Goal: Transaction & Acquisition: Download file/media

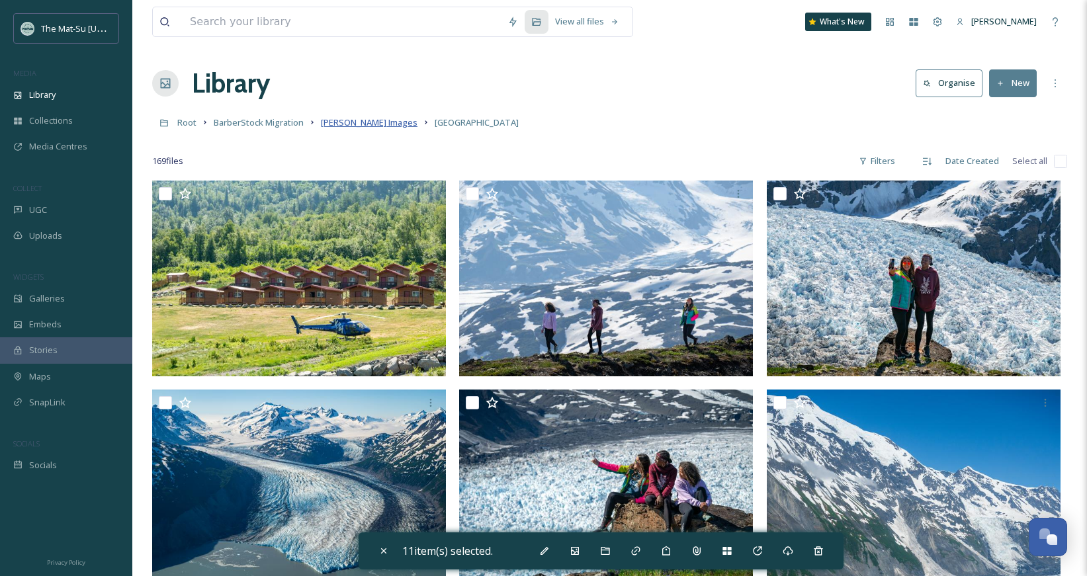
click at [365, 126] on span "[PERSON_NAME] Images" at bounding box center [369, 122] width 97 height 12
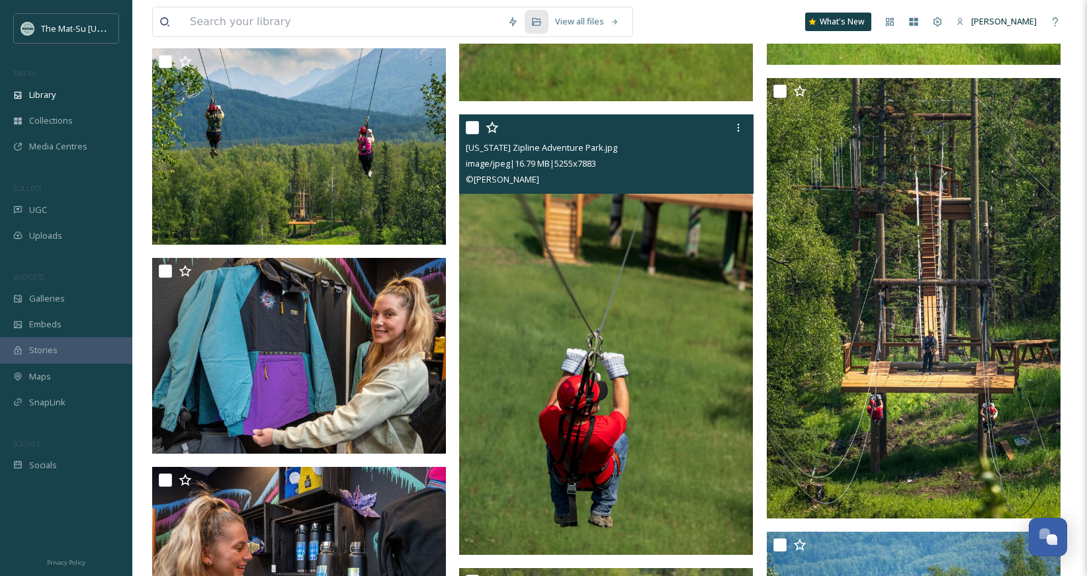
scroll to position [5207, 0]
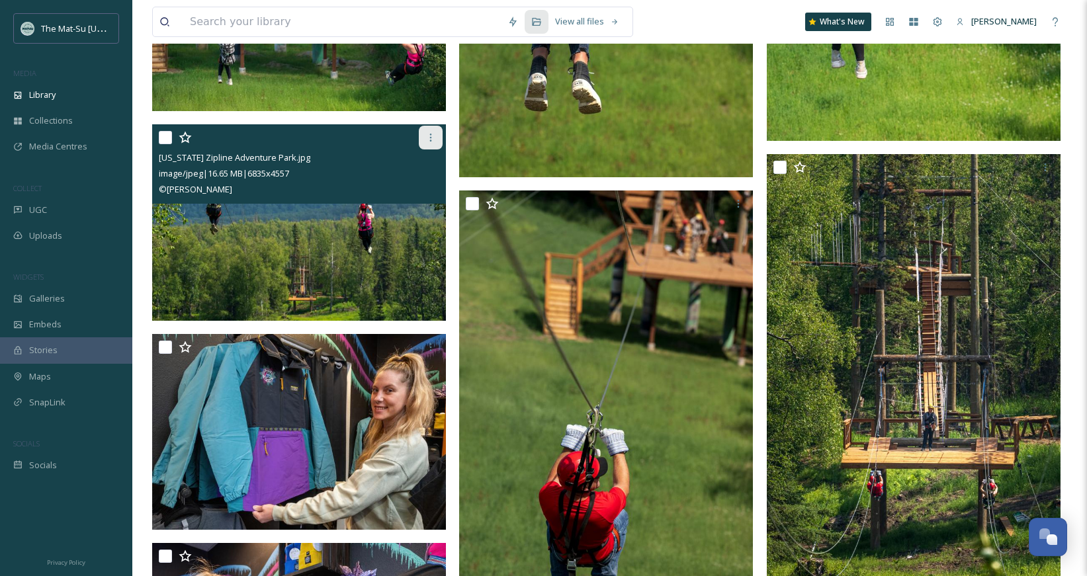
click at [435, 138] on icon at bounding box center [430, 137] width 11 height 11
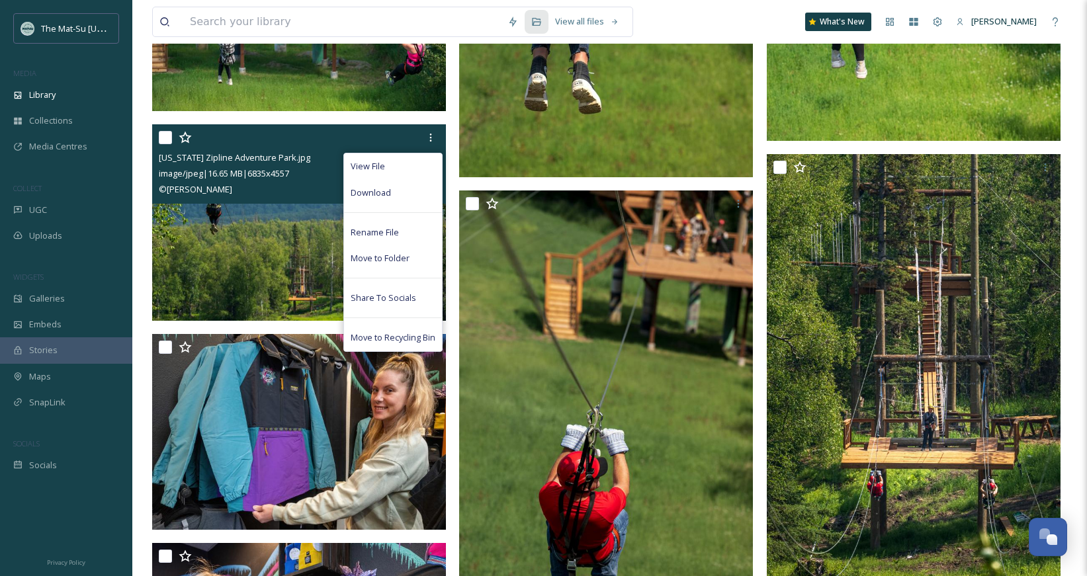
click at [165, 138] on input "checkbox" at bounding box center [165, 137] width 13 height 13
checkbox input "true"
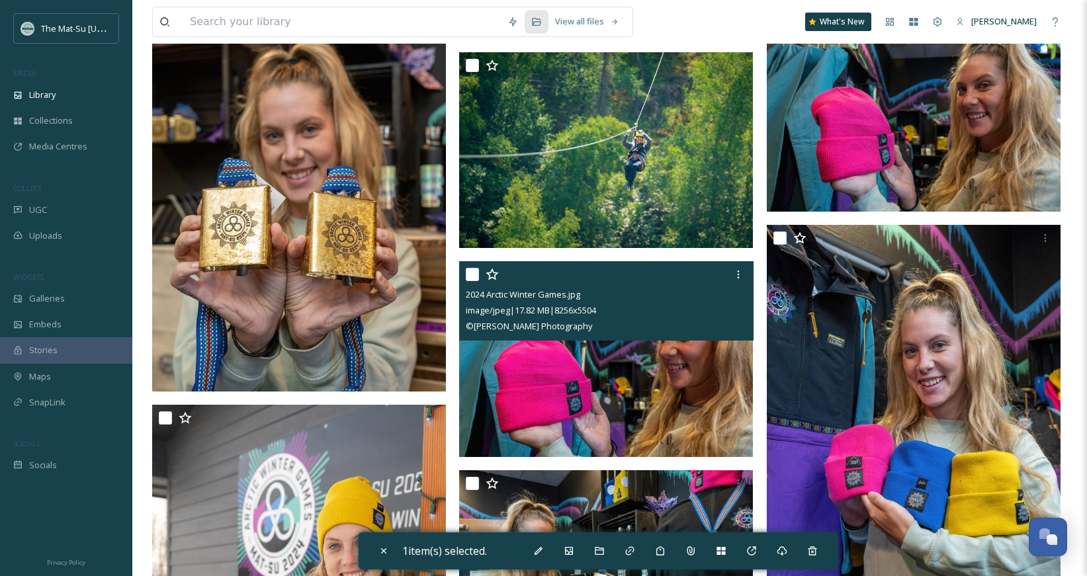
scroll to position [6015, 0]
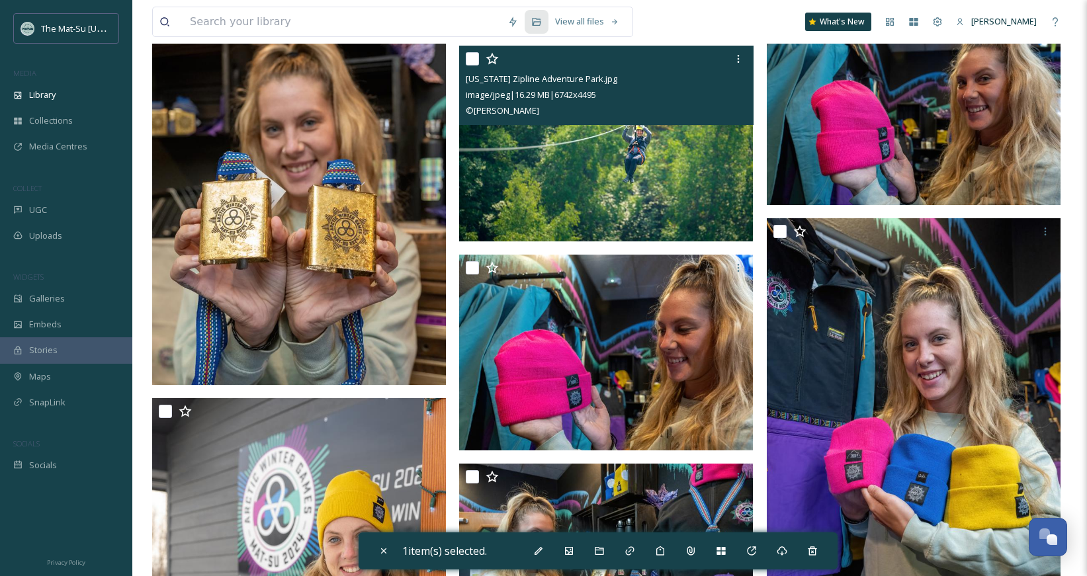
click at [471, 56] on input "checkbox" at bounding box center [472, 58] width 13 height 13
checkbox input "true"
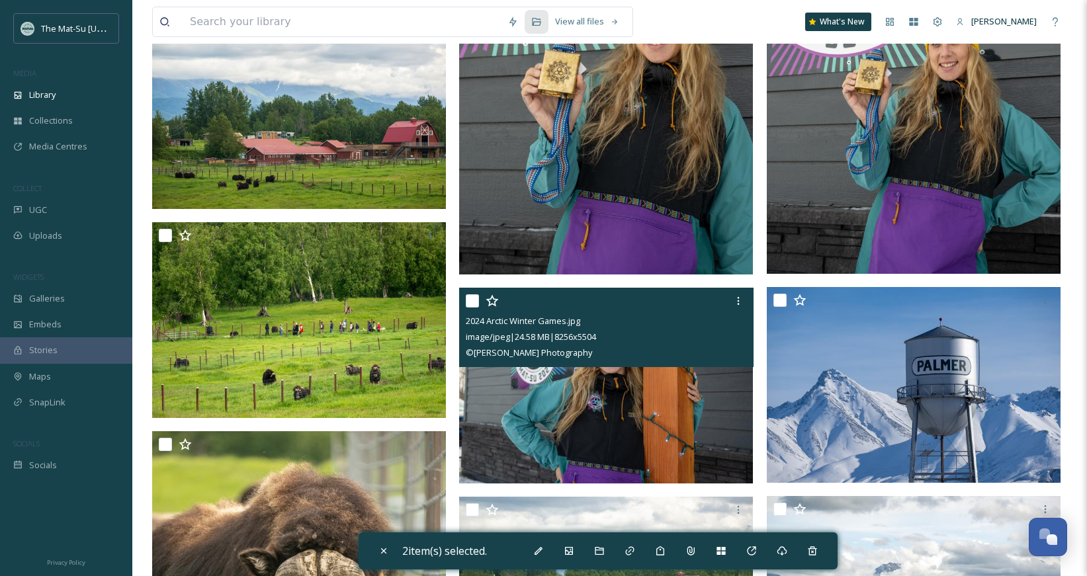
scroll to position [6837, 0]
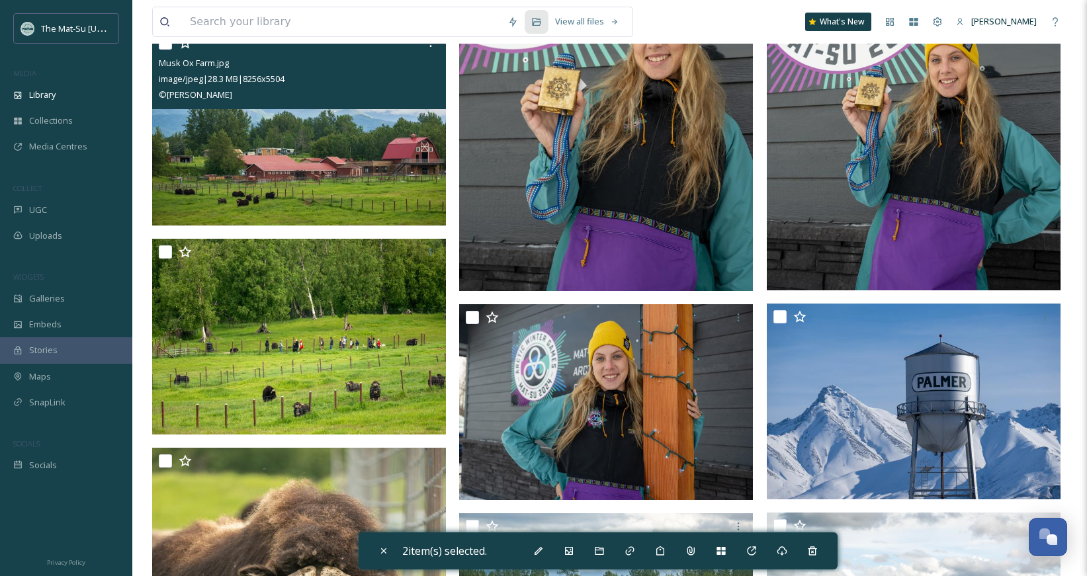
click at [167, 50] on div at bounding box center [301, 43] width 284 height 24
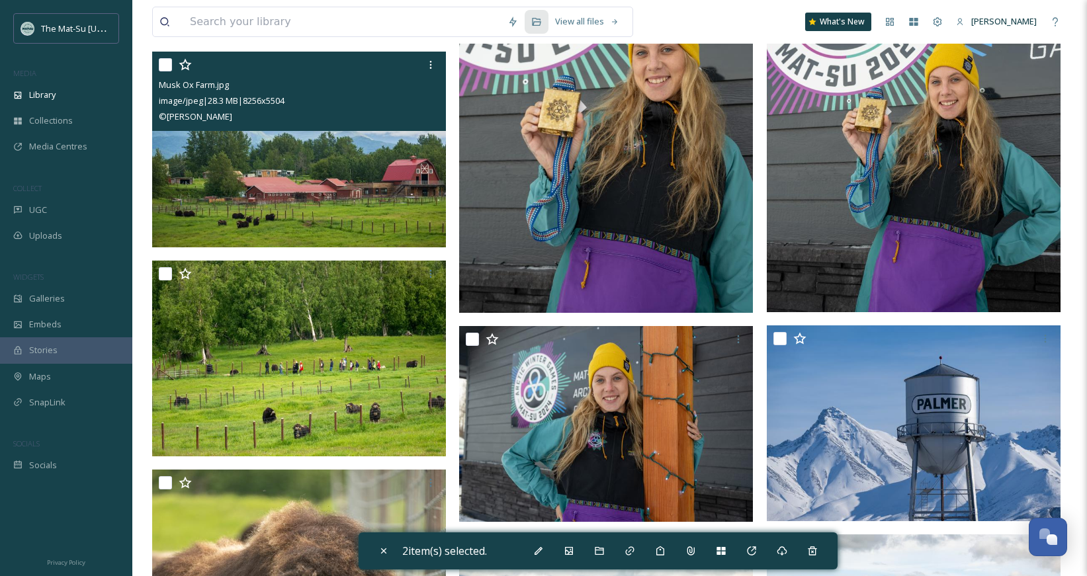
scroll to position [6815, 0]
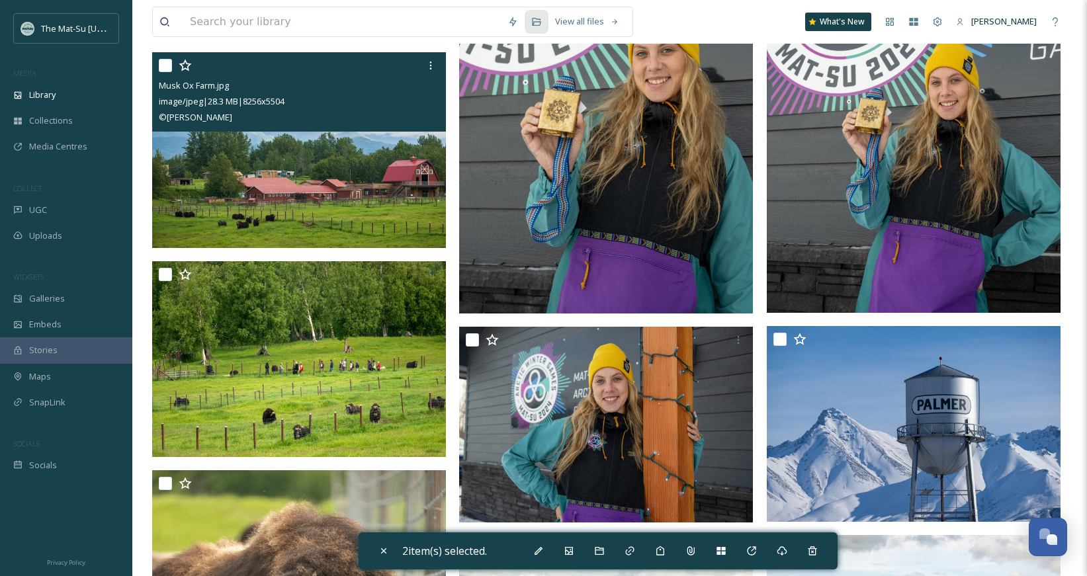
click at [164, 59] on input "checkbox" at bounding box center [165, 65] width 13 height 13
checkbox input "true"
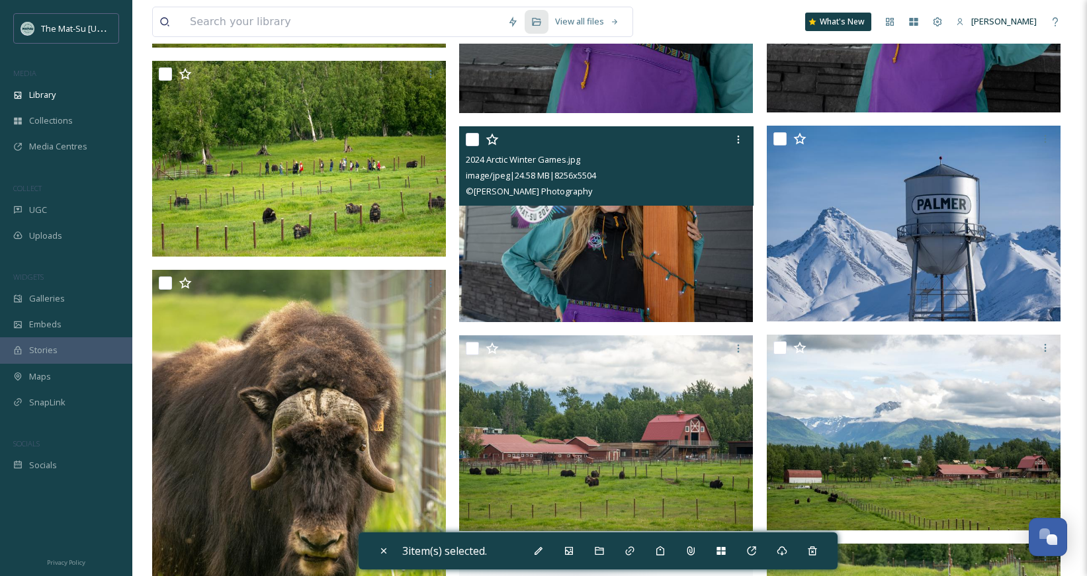
scroll to position [7107, 0]
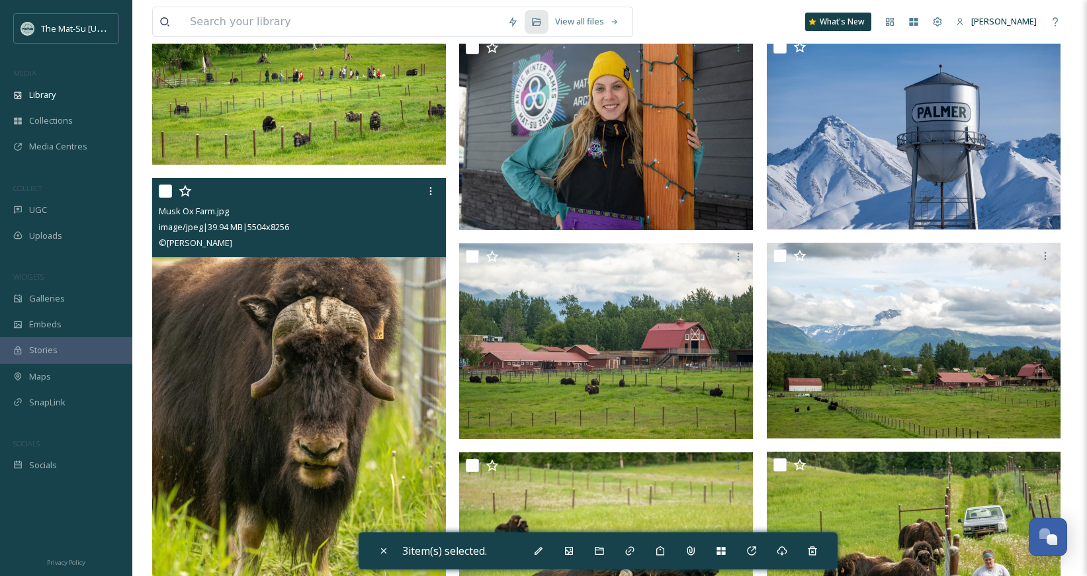
click at [163, 192] on input "checkbox" at bounding box center [165, 191] width 13 height 13
checkbox input "true"
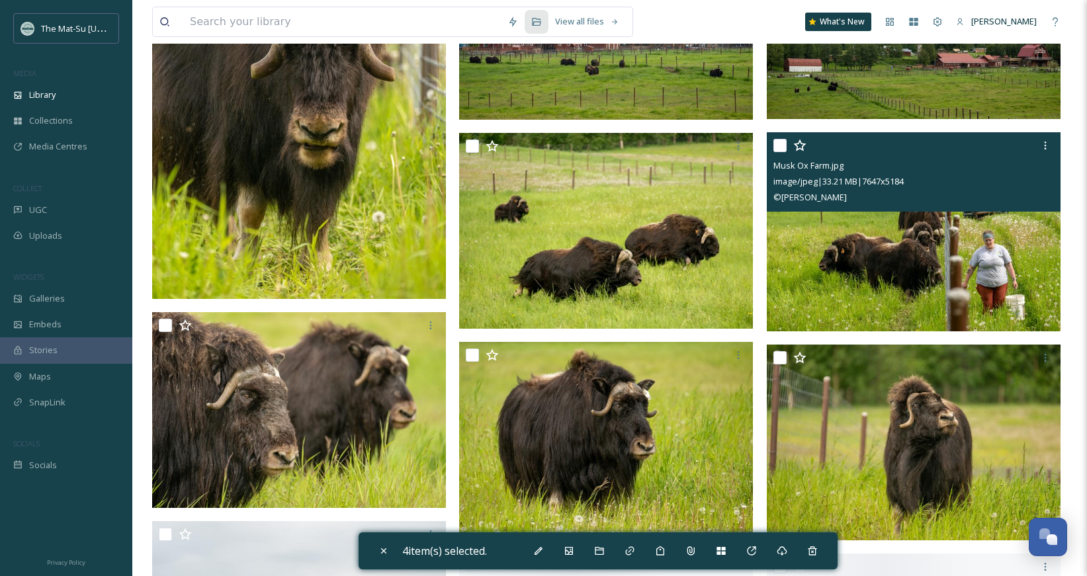
scroll to position [7455, 0]
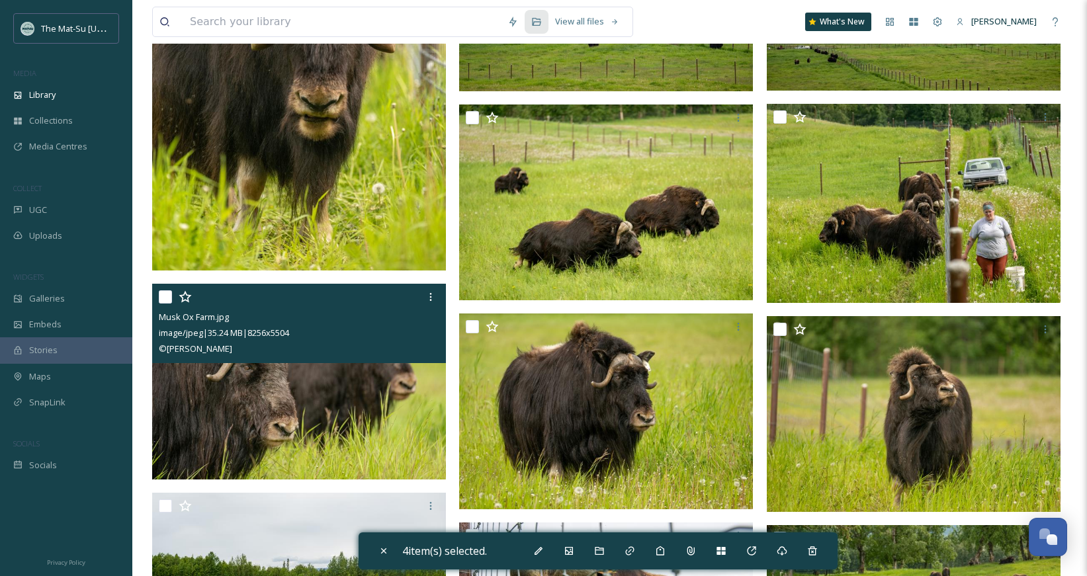
click at [169, 299] on input "checkbox" at bounding box center [165, 296] width 13 height 13
checkbox input "true"
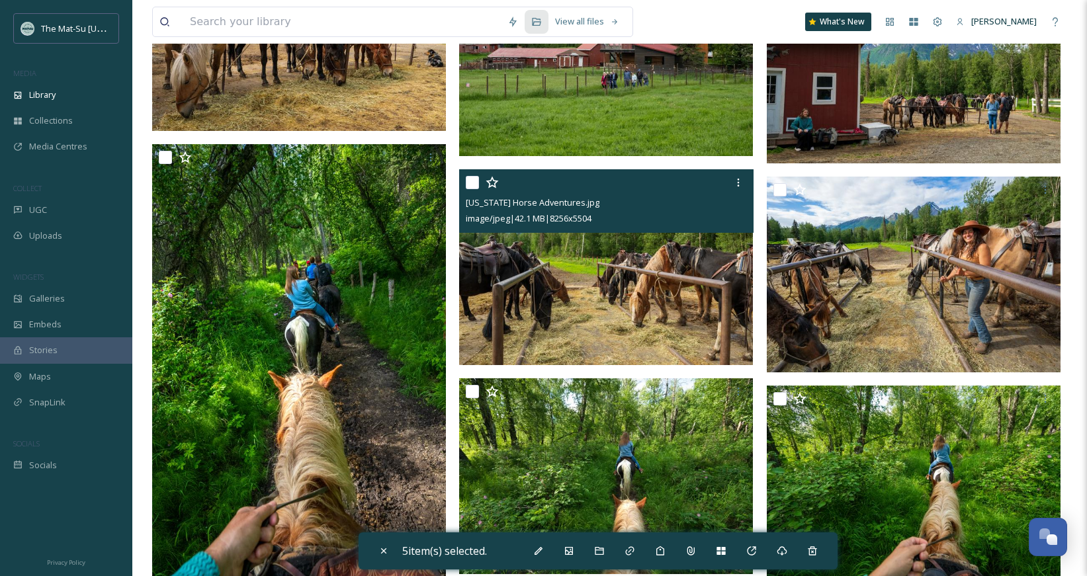
scroll to position [8538, 0]
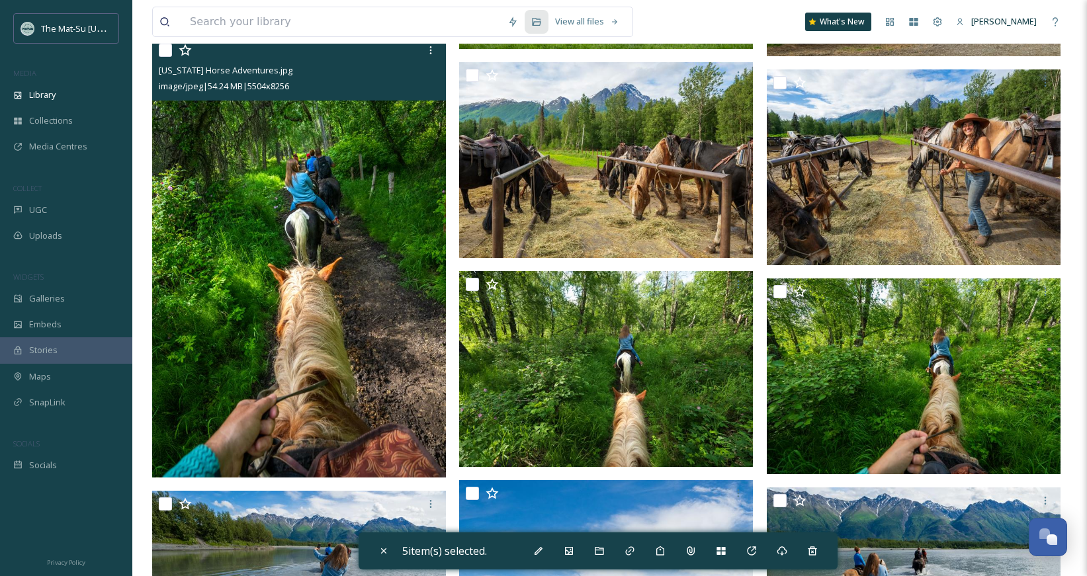
click at [165, 51] on input "checkbox" at bounding box center [165, 50] width 13 height 13
checkbox input "true"
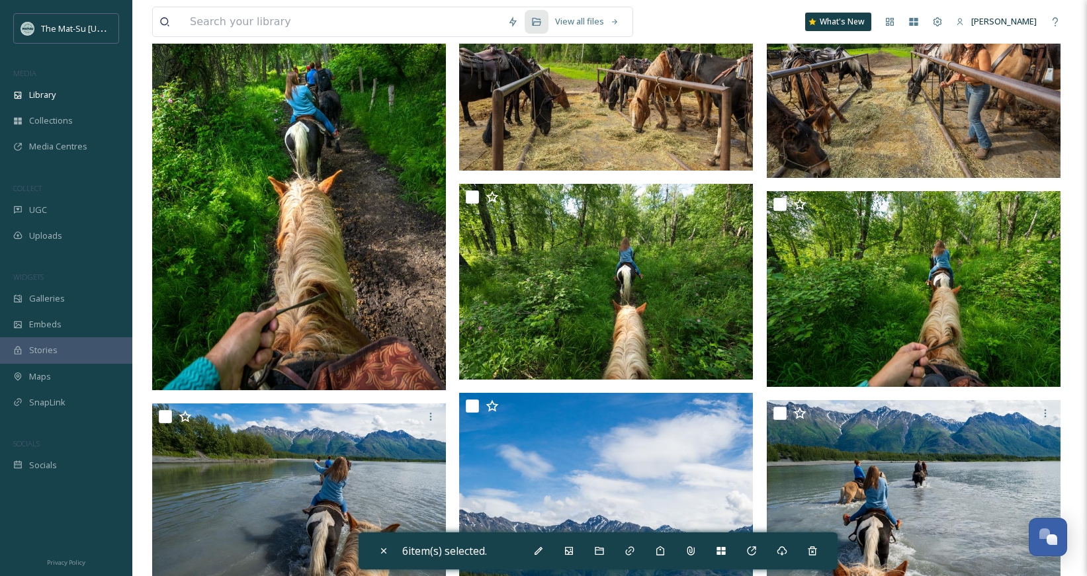
scroll to position [8659, 0]
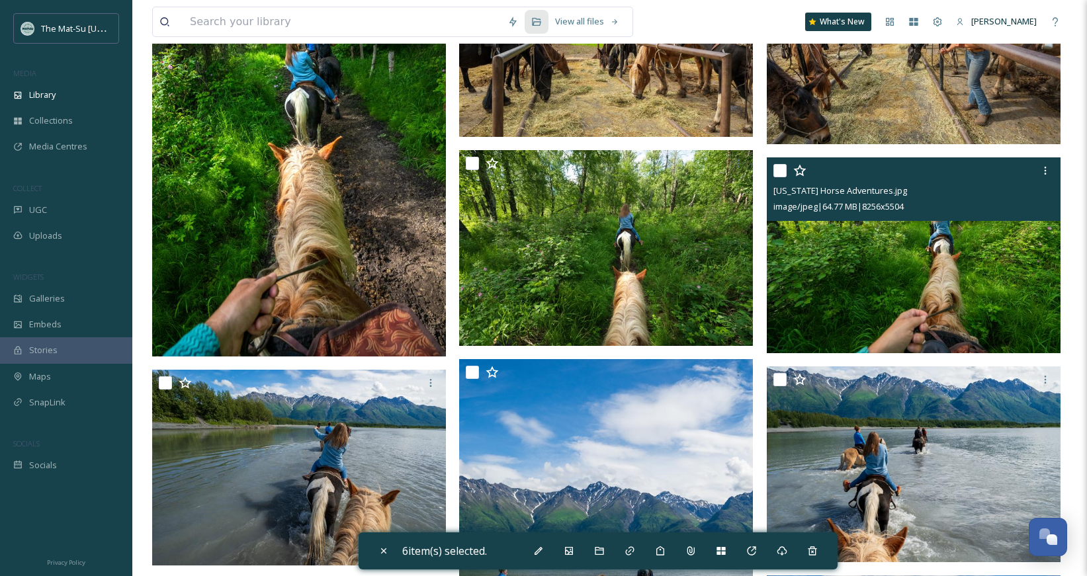
click at [773, 171] on input "checkbox" at bounding box center [779, 170] width 13 height 13
checkbox input "true"
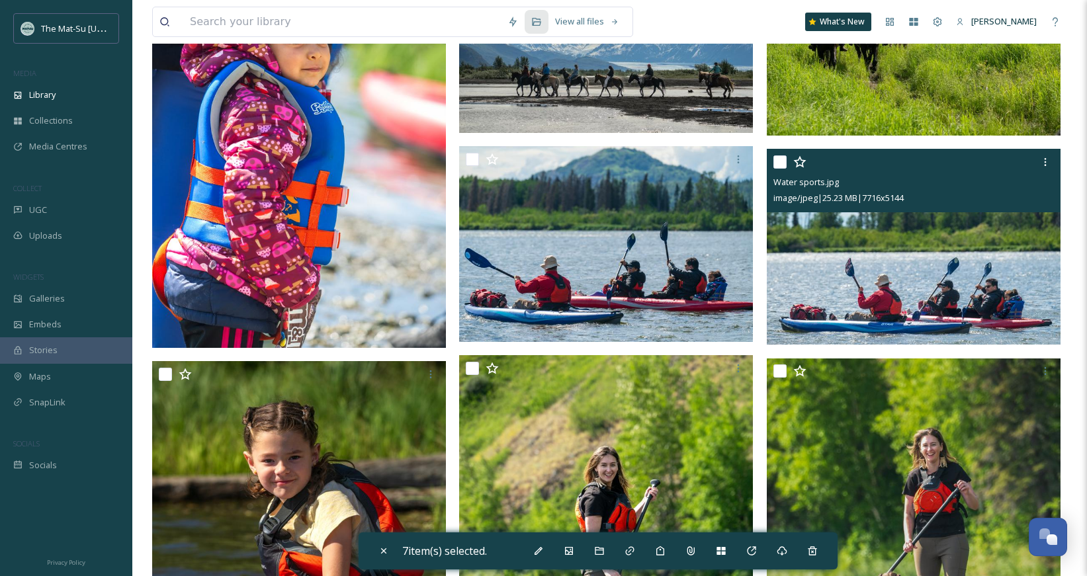
scroll to position [9966, 0]
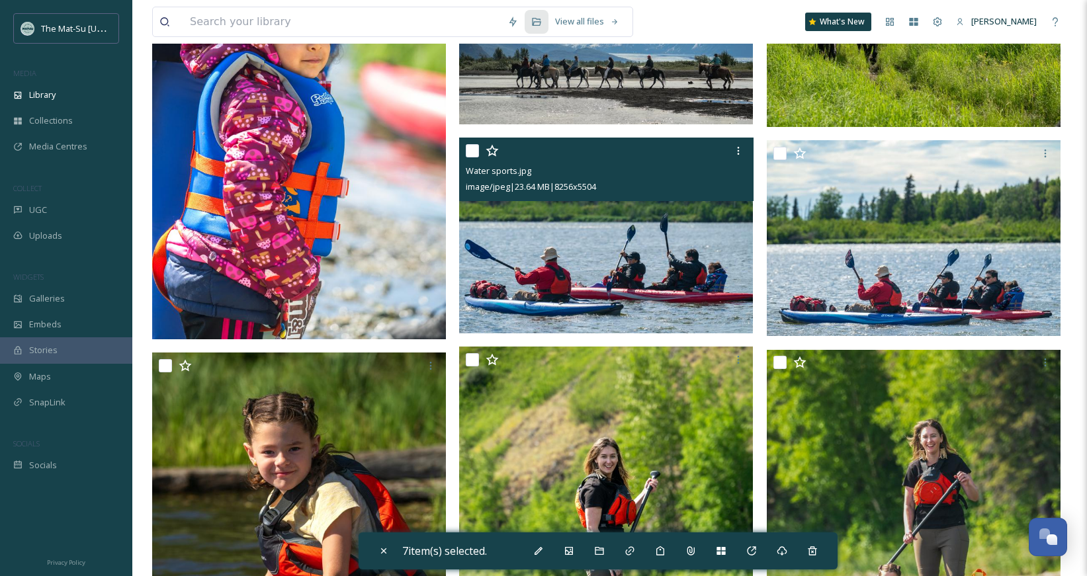
click at [474, 153] on input "checkbox" at bounding box center [472, 150] width 13 height 13
checkbox input "true"
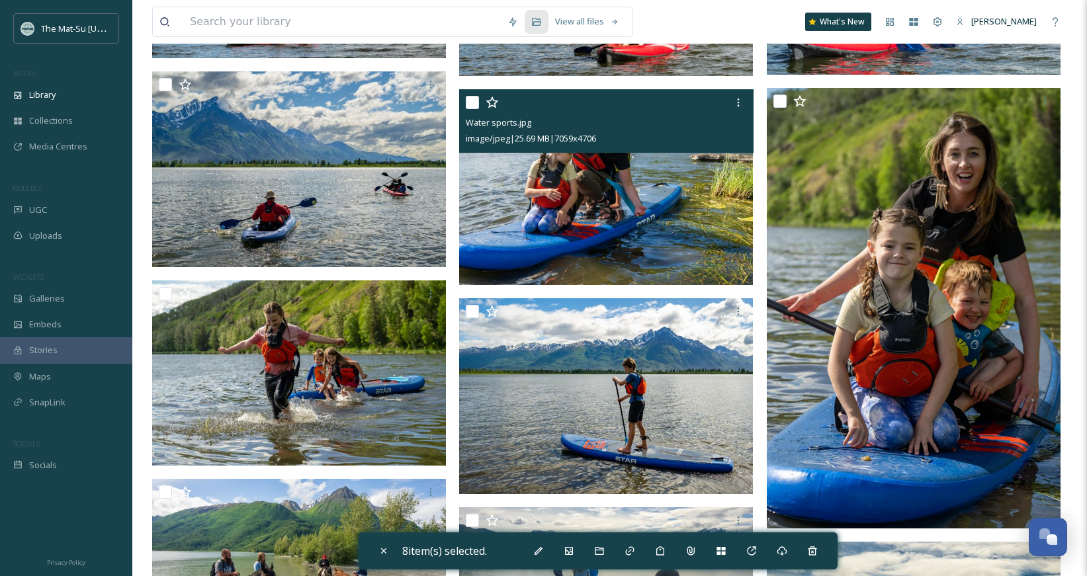
scroll to position [11862, 0]
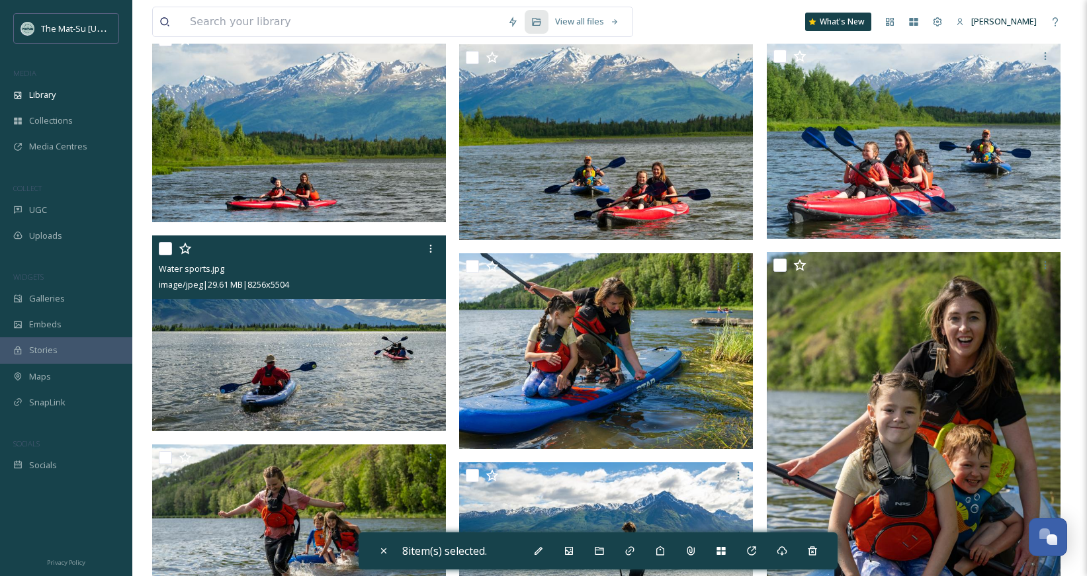
click at [168, 249] on input "checkbox" at bounding box center [165, 248] width 13 height 13
checkbox input "true"
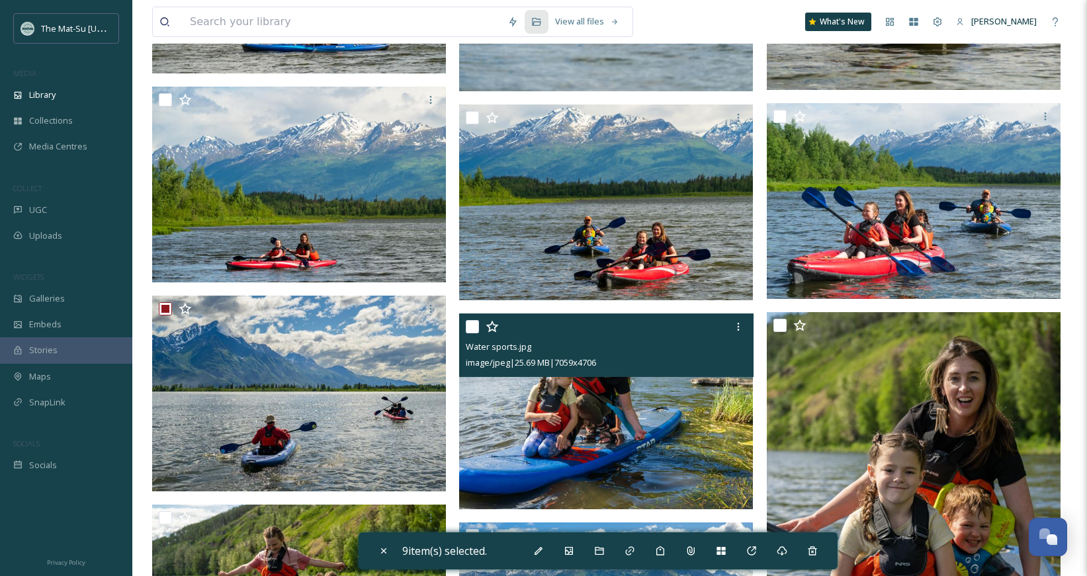
scroll to position [11787, 0]
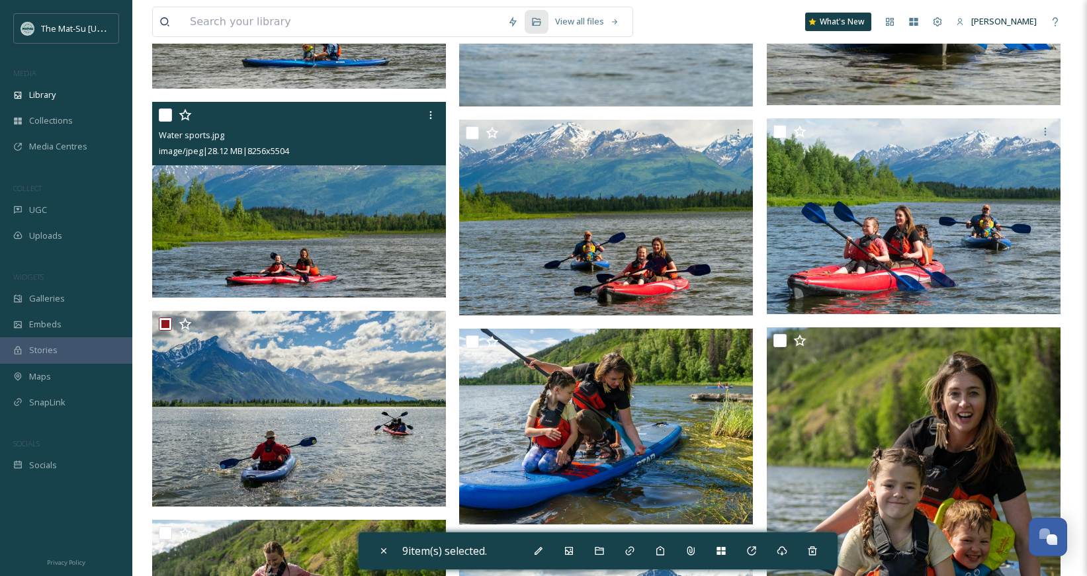
click at [166, 120] on input "checkbox" at bounding box center [165, 114] width 13 height 13
checkbox input "true"
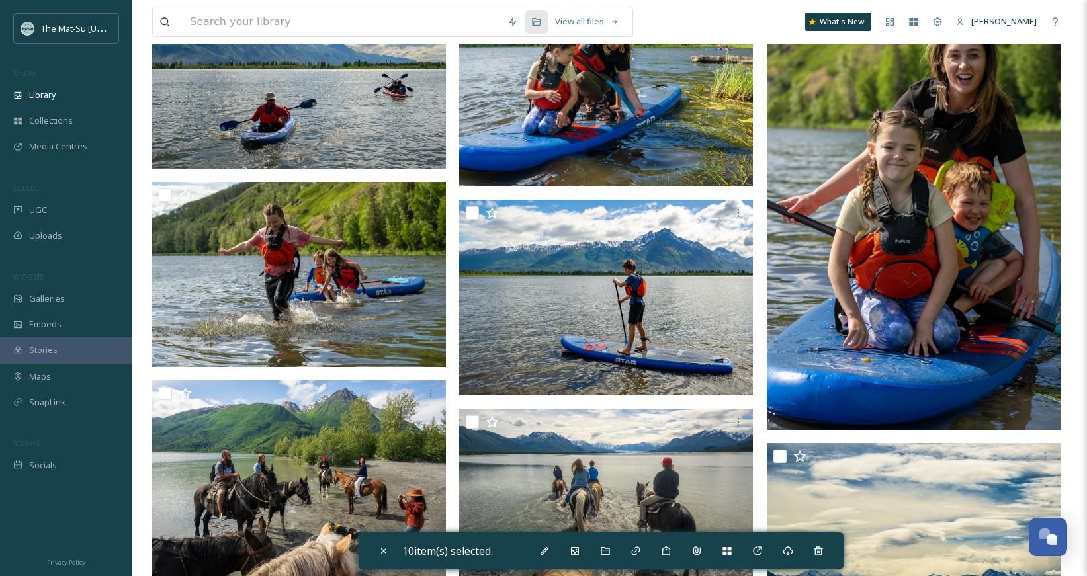
scroll to position [12233, 0]
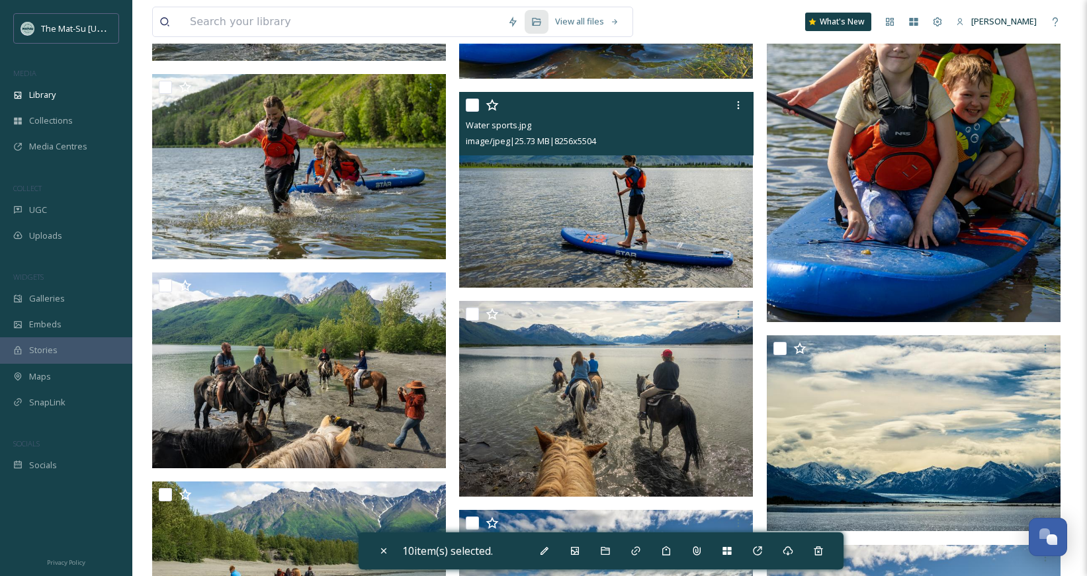
click at [470, 105] on input "checkbox" at bounding box center [472, 105] width 13 height 13
checkbox input "true"
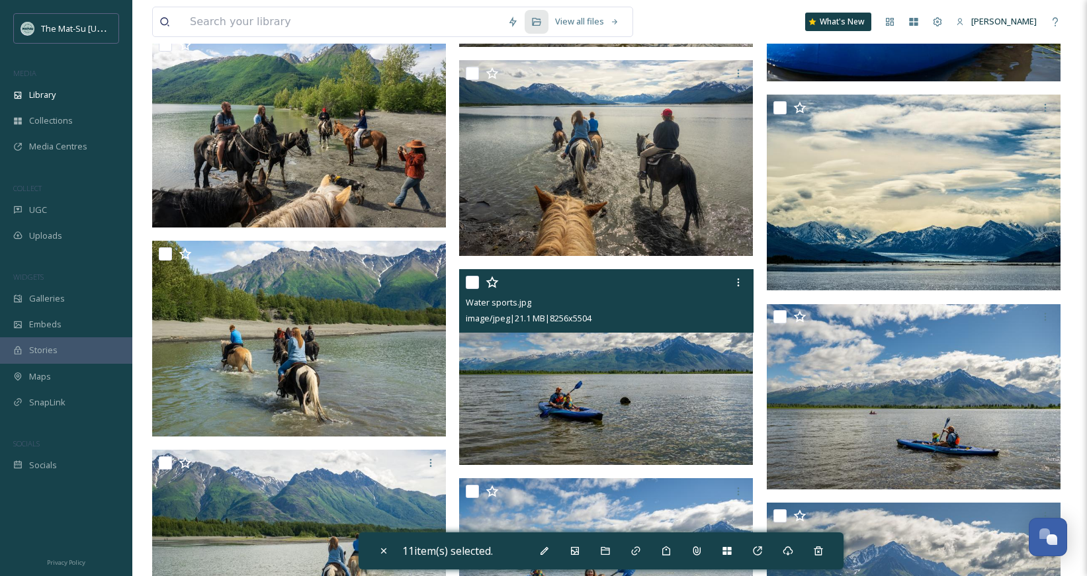
scroll to position [12743, 0]
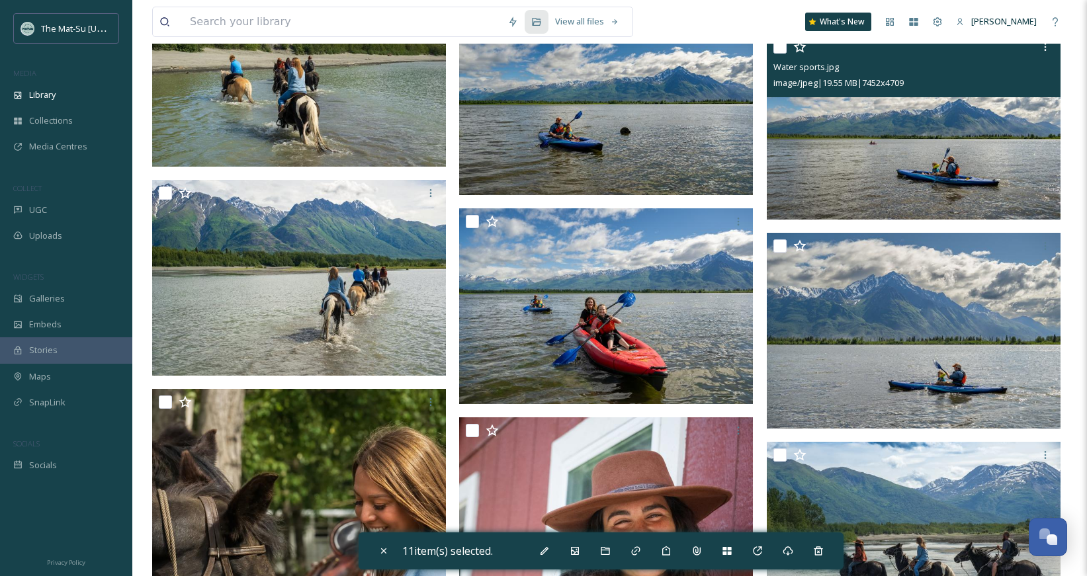
click at [783, 51] on input "checkbox" at bounding box center [779, 46] width 13 height 13
checkbox input "true"
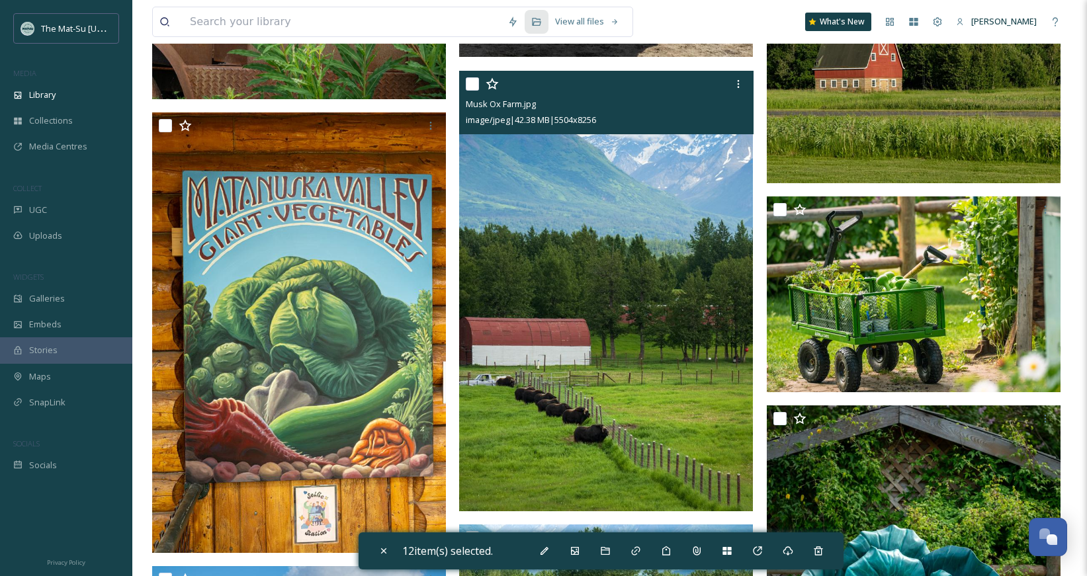
scroll to position [19881, 0]
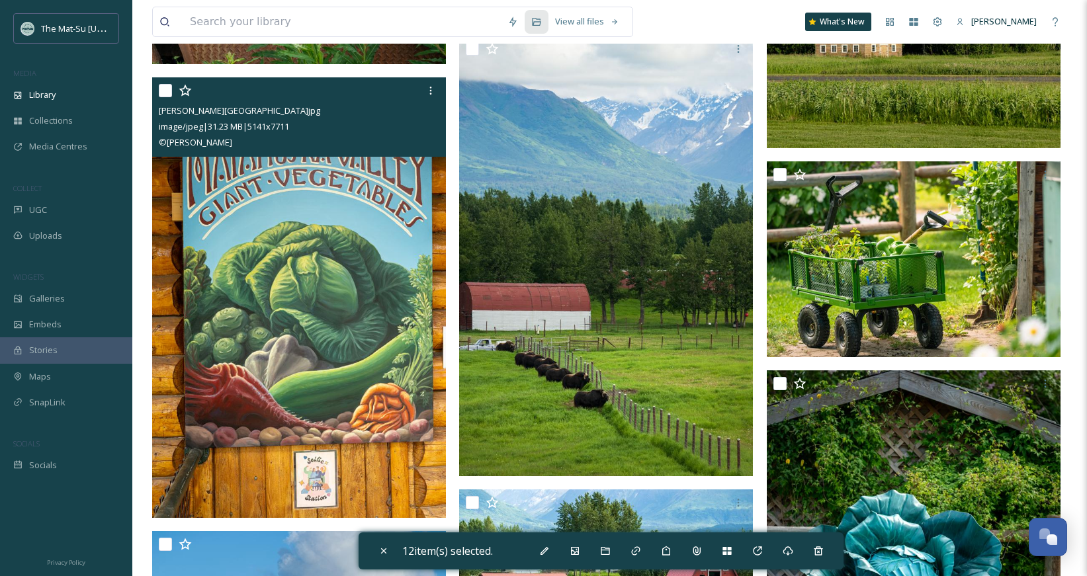
click at [163, 89] on input "checkbox" at bounding box center [165, 90] width 13 height 13
checkbox input "true"
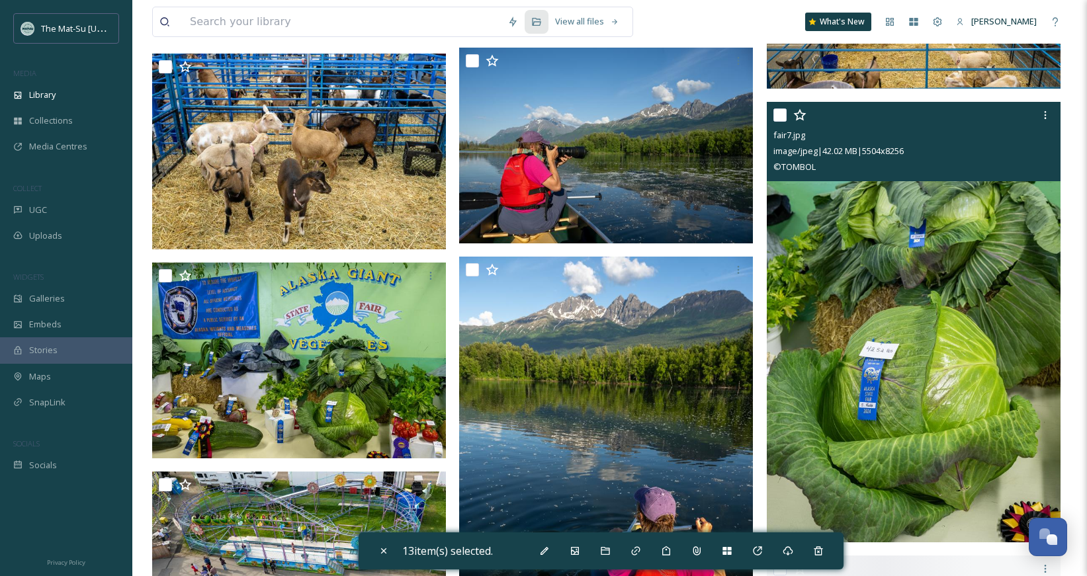
scroll to position [22730, 0]
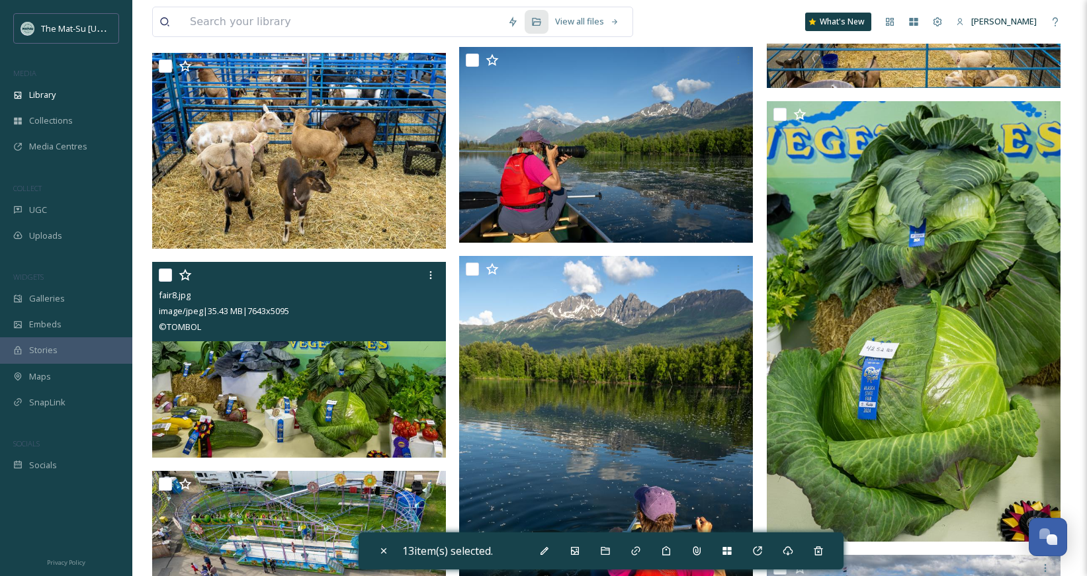
click at [167, 275] on input "checkbox" at bounding box center [165, 275] width 13 height 13
checkbox input "true"
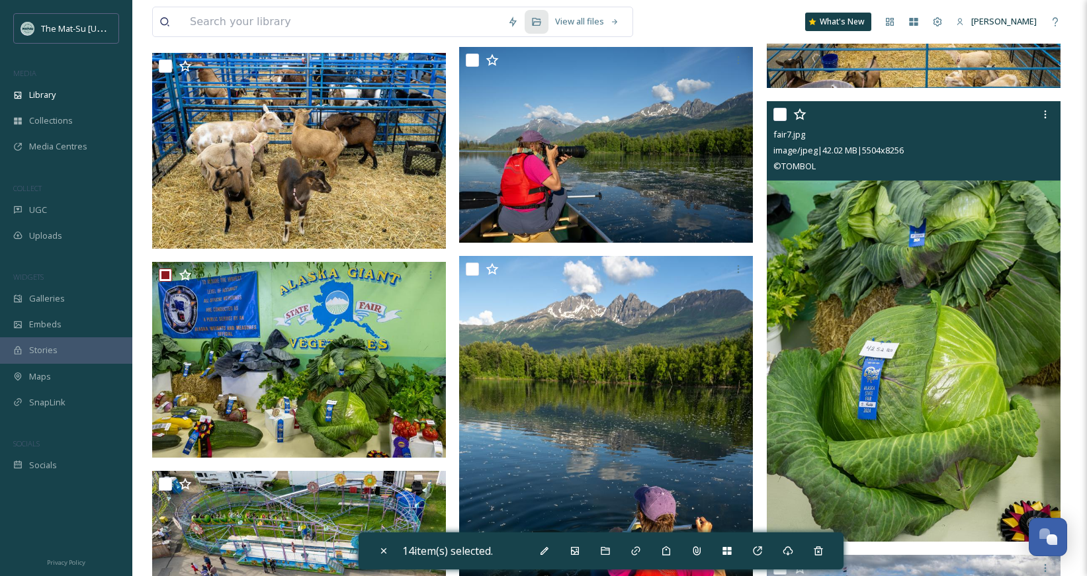
click at [784, 114] on input "checkbox" at bounding box center [779, 114] width 13 height 13
checkbox input "true"
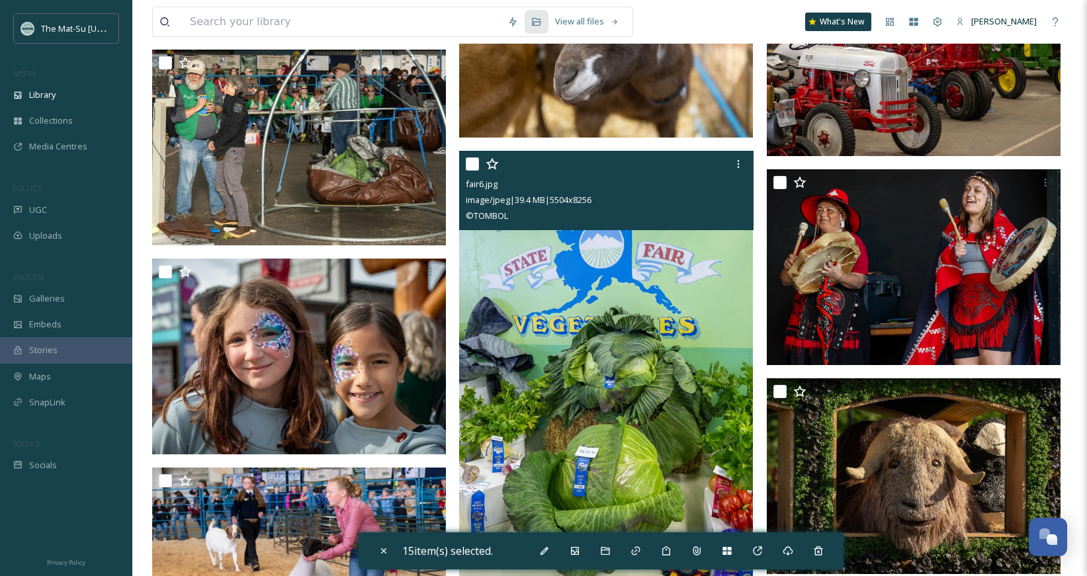
scroll to position [24616, 0]
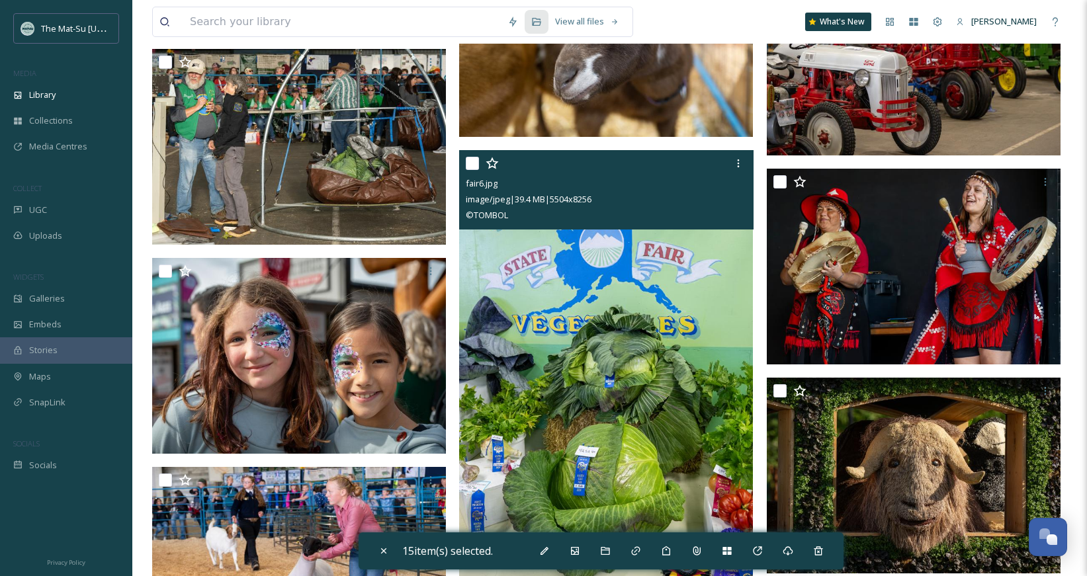
click at [471, 161] on input "checkbox" at bounding box center [472, 163] width 13 height 13
checkbox input "true"
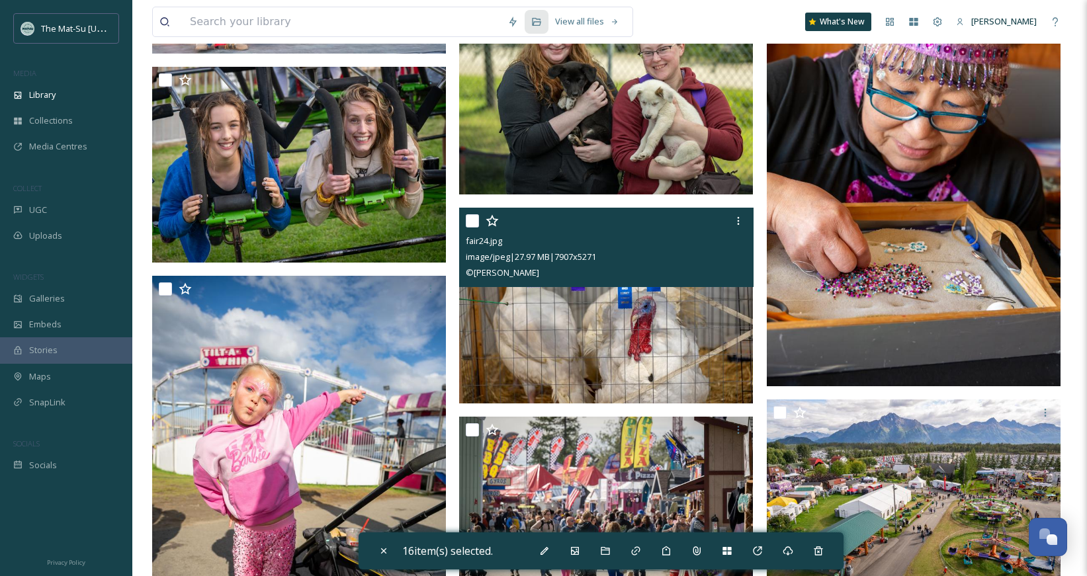
scroll to position [26171, 0]
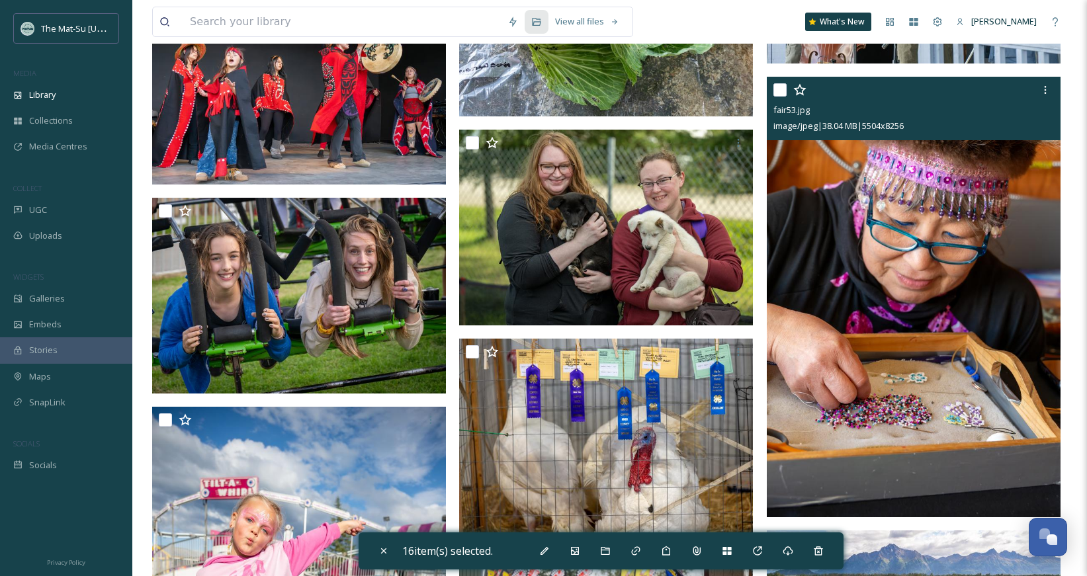
click at [778, 93] on input "checkbox" at bounding box center [779, 89] width 13 height 13
checkbox input "true"
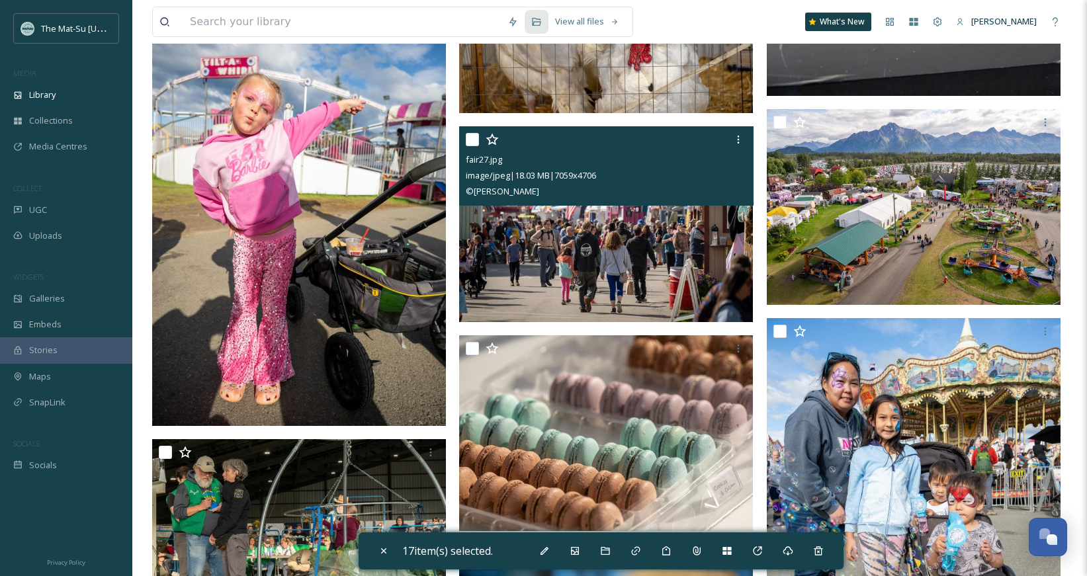
scroll to position [26615, 0]
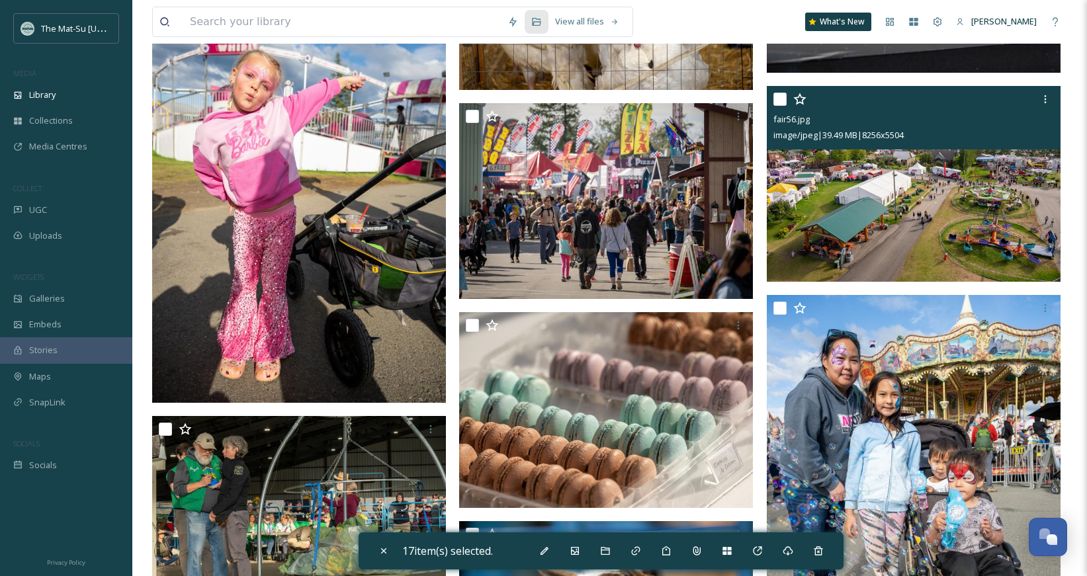
click at [778, 102] on input "checkbox" at bounding box center [779, 99] width 13 height 13
checkbox input "true"
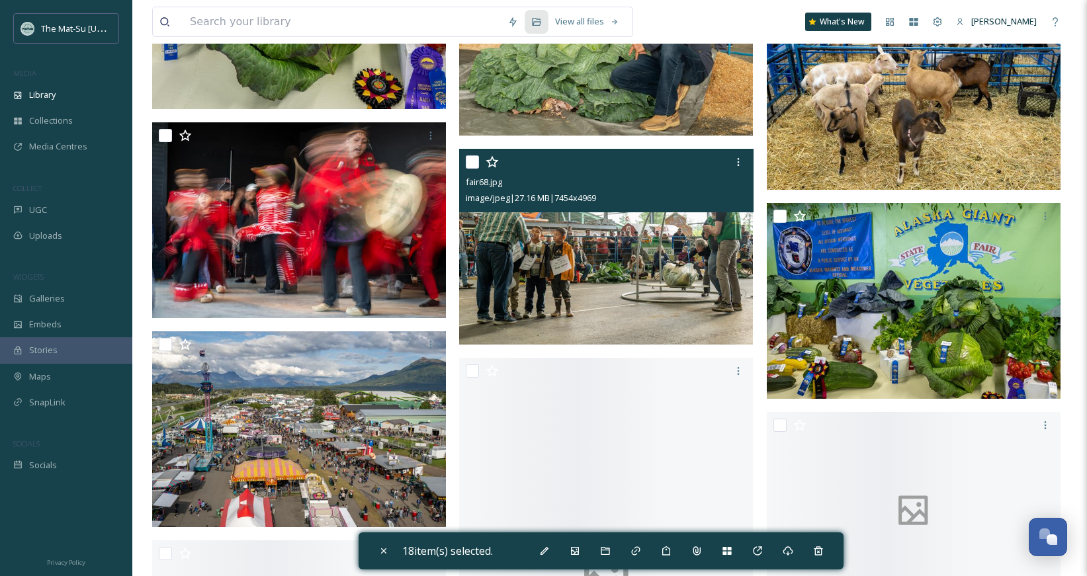
scroll to position [29401, 0]
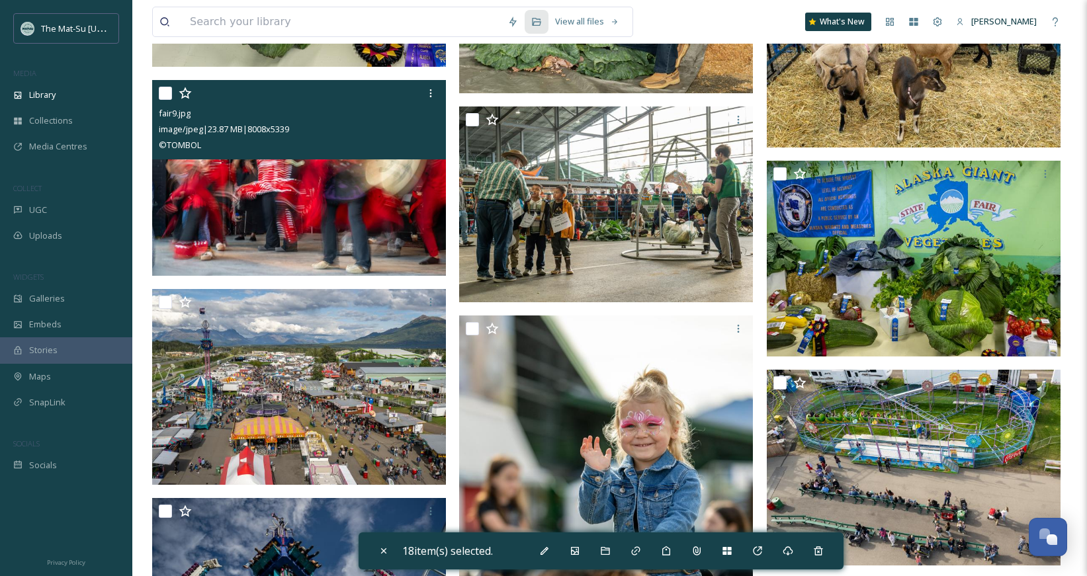
click at [168, 96] on input "checkbox" at bounding box center [165, 93] width 13 height 13
checkbox input "true"
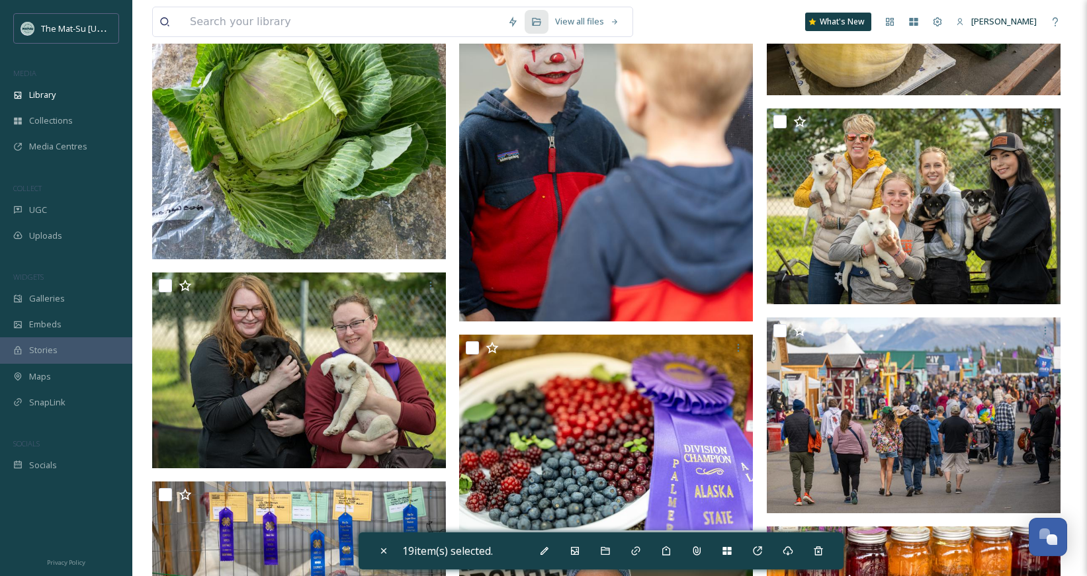
scroll to position [30549, 0]
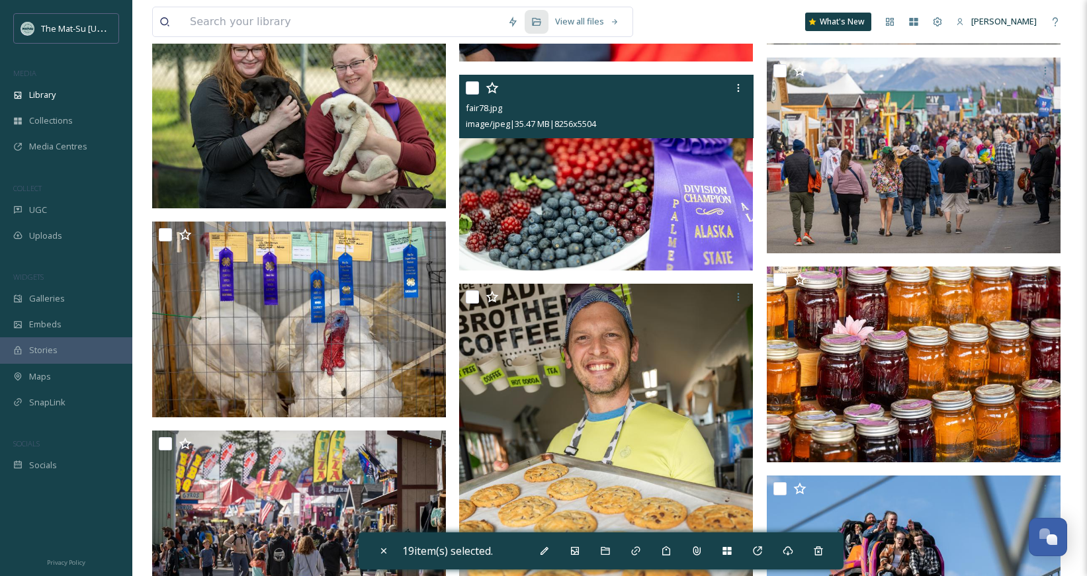
click at [470, 85] on input "checkbox" at bounding box center [472, 87] width 13 height 13
checkbox input "true"
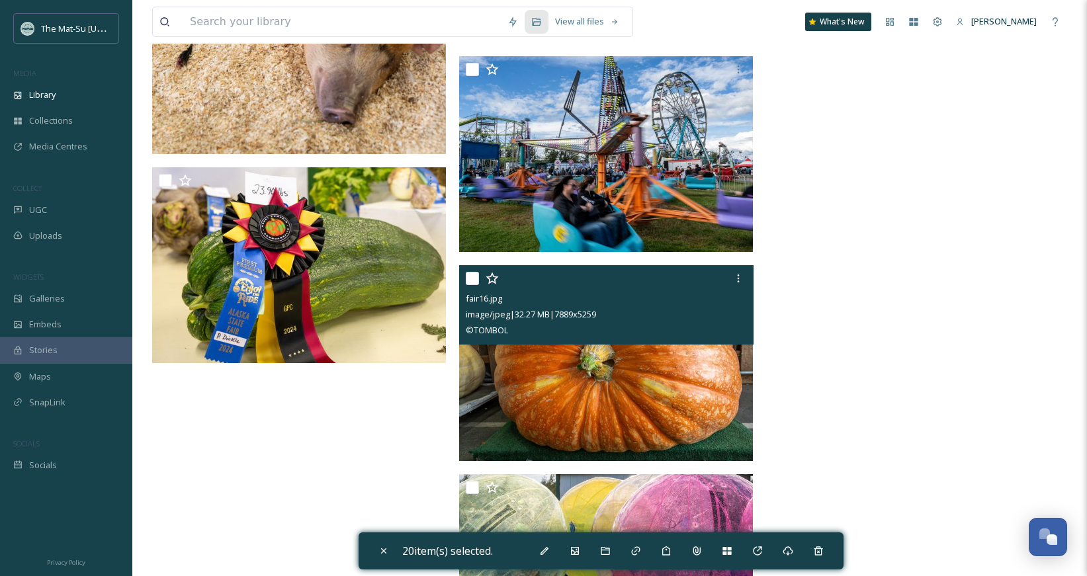
scroll to position [32026, 0]
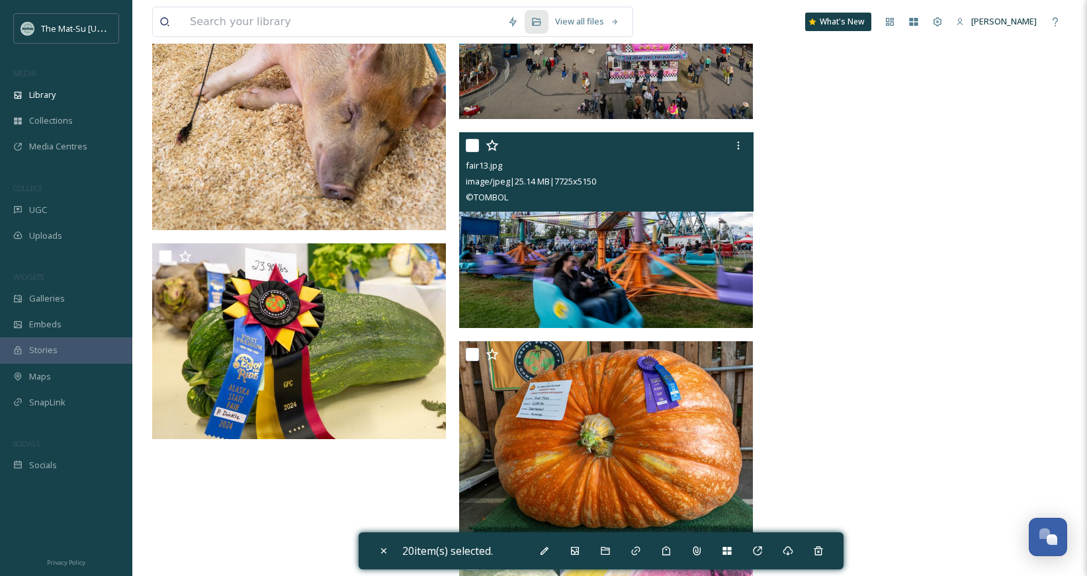
click at [473, 146] on input "checkbox" at bounding box center [472, 145] width 13 height 13
checkbox input "true"
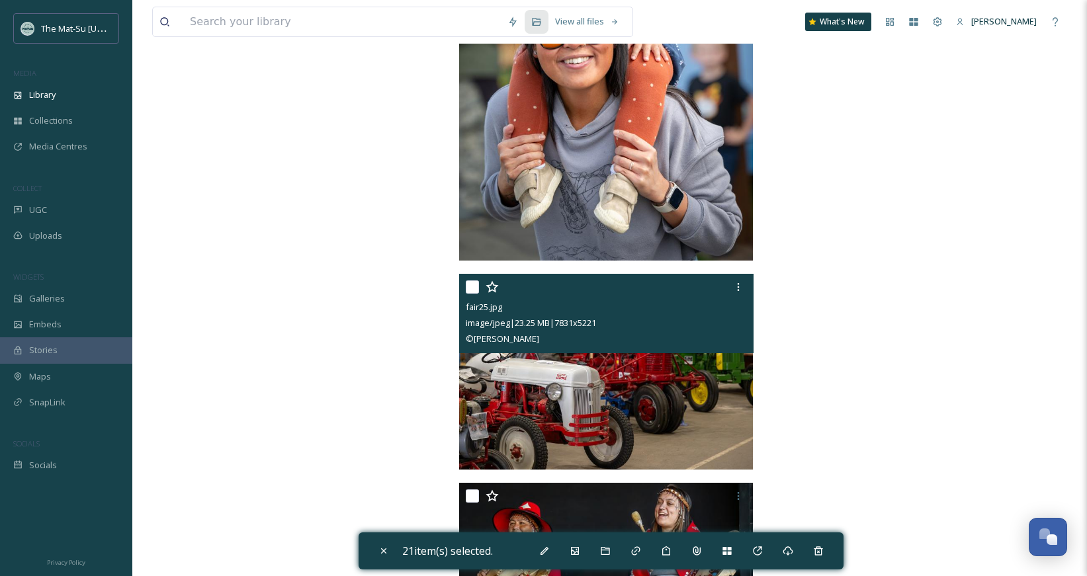
scroll to position [32758, 0]
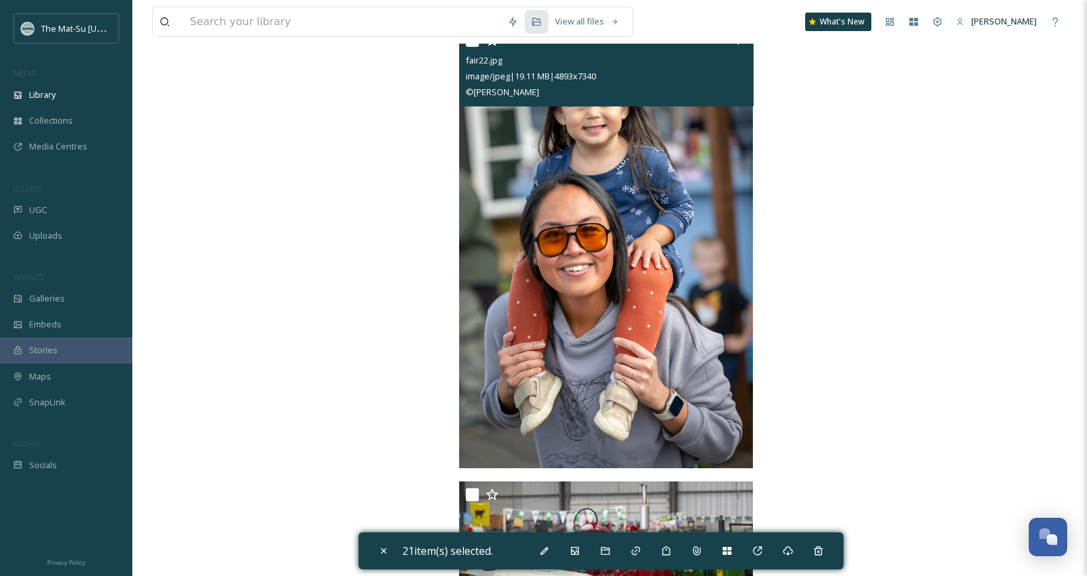
click at [472, 44] on input "checkbox" at bounding box center [472, 40] width 13 height 13
checkbox input "true"
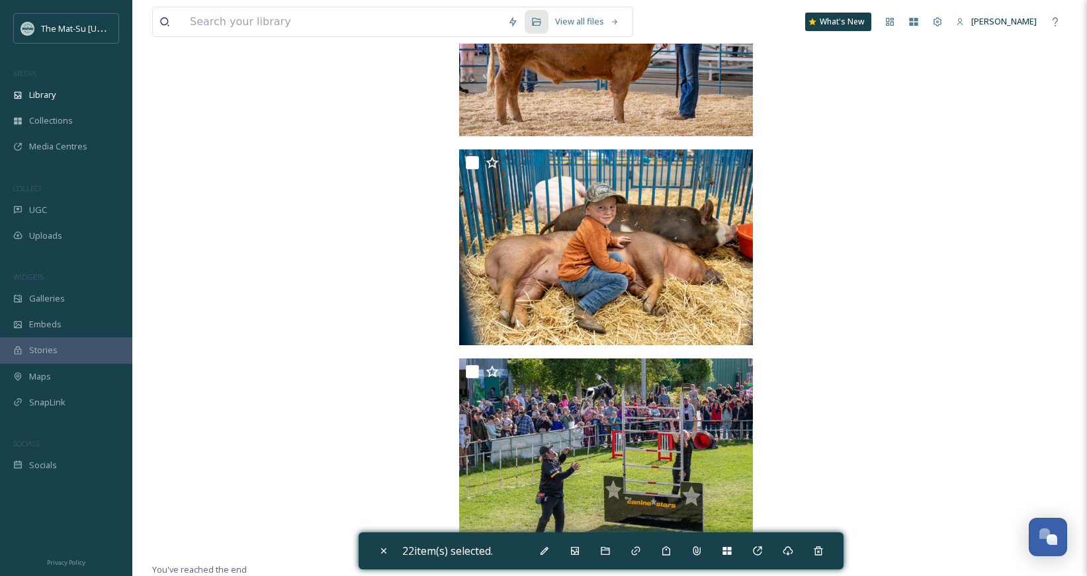
scroll to position [34135, 0]
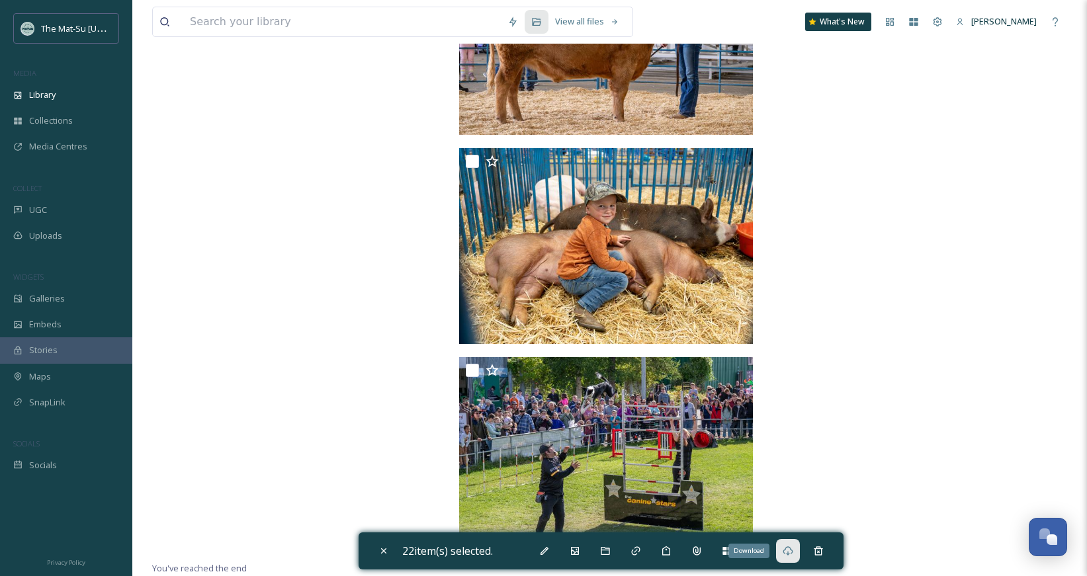
click at [797, 554] on div "Download" at bounding box center [788, 551] width 24 height 24
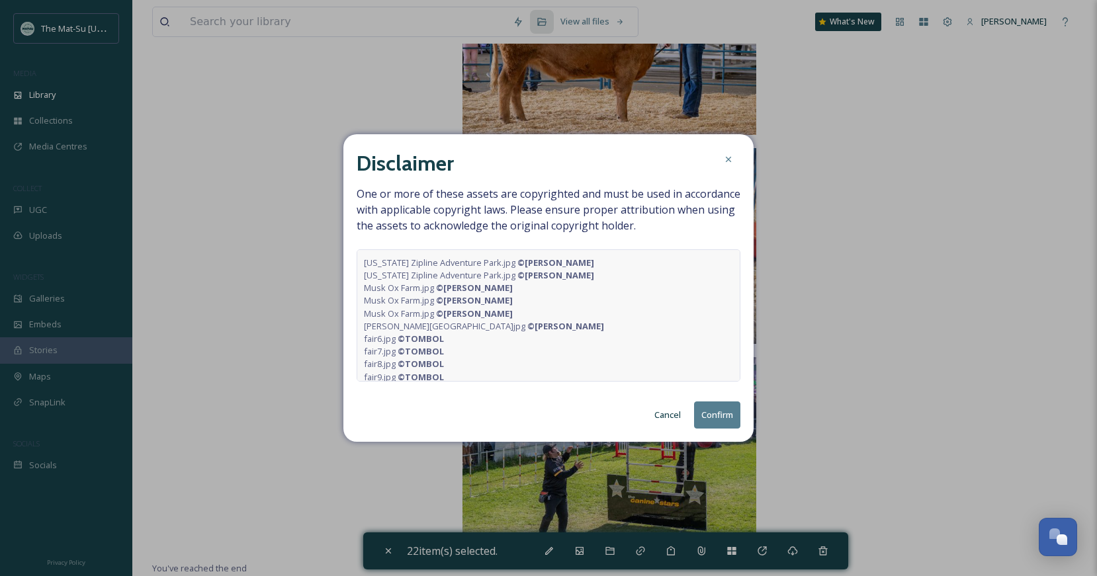
click at [719, 414] on button "Confirm" at bounding box center [717, 415] width 46 height 27
